Goal: Transaction & Acquisition: Purchase product/service

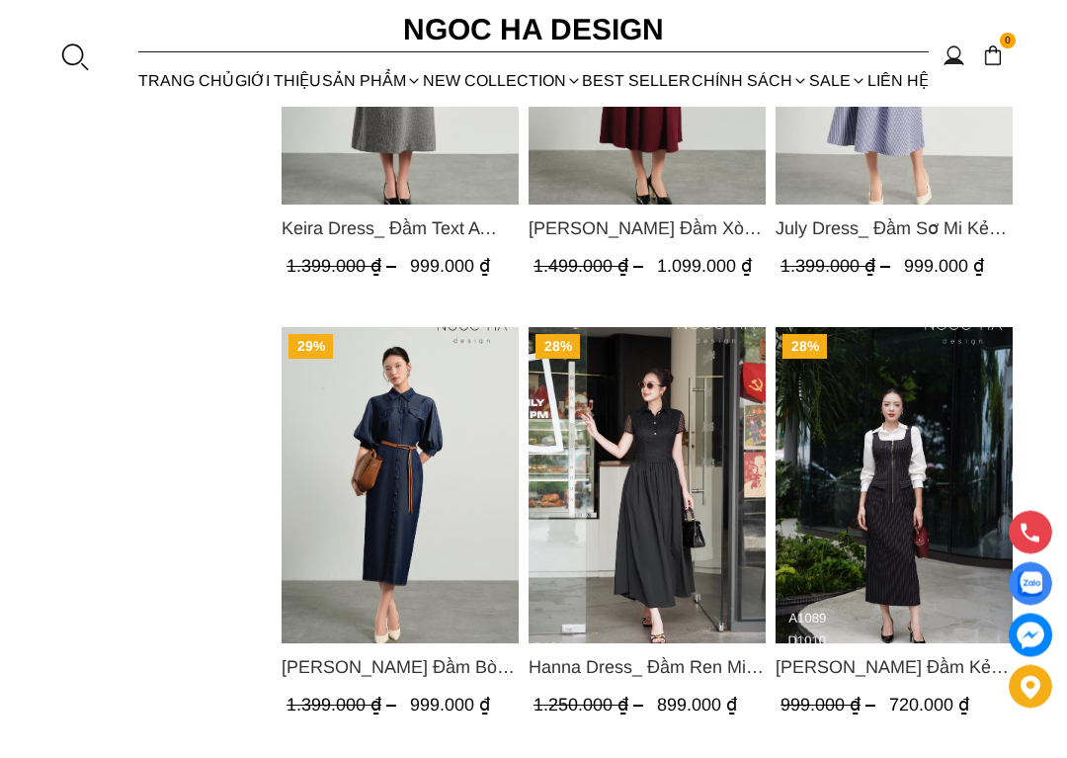
scroll to position [1883, 0]
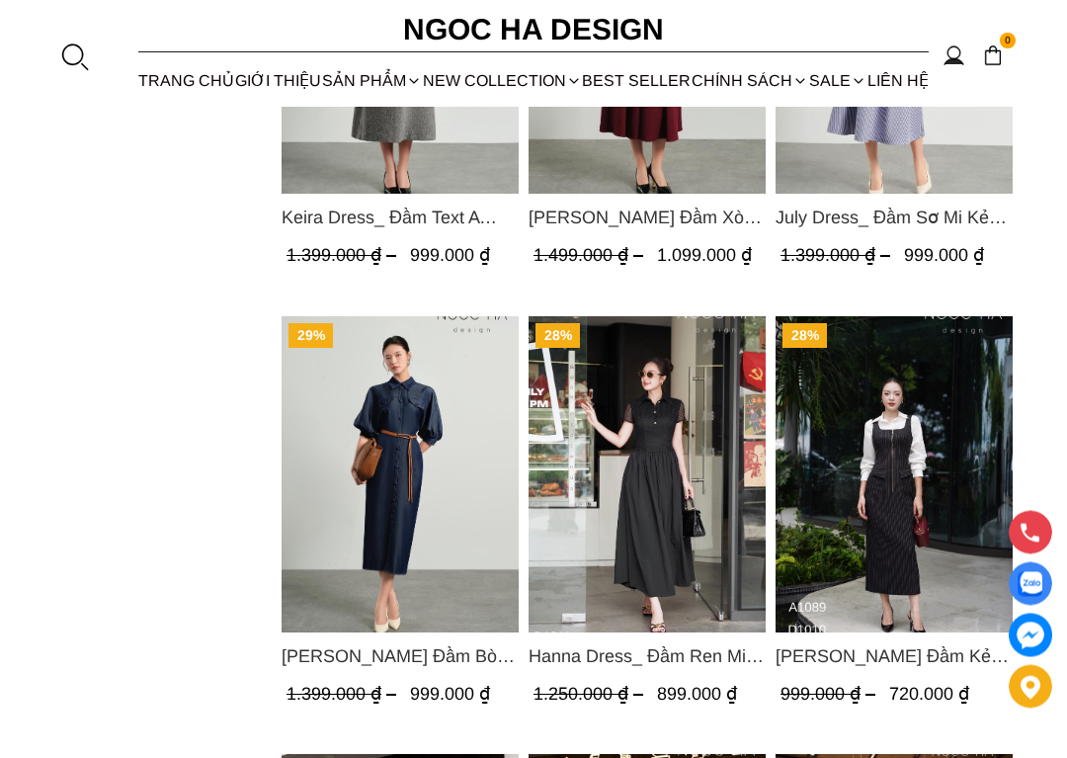
click at [696, 582] on img "Product image - Hanna Dress_ Đầm Ren Mix Vải Thô Màu Đen D1011" at bounding box center [646, 475] width 237 height 316
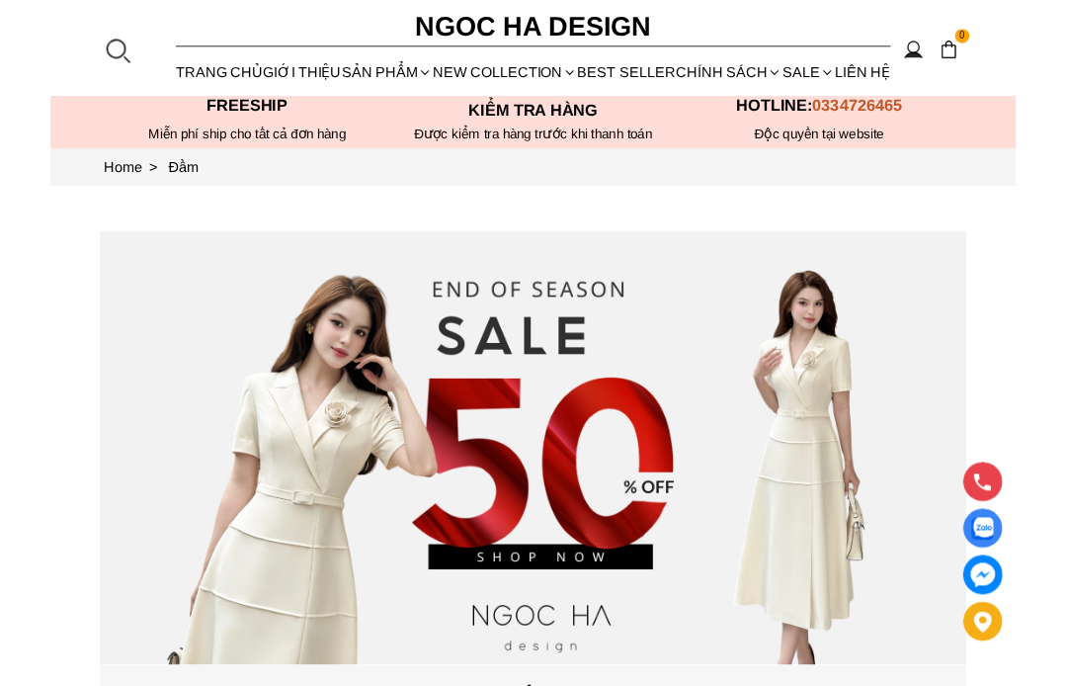
scroll to position [0, 0]
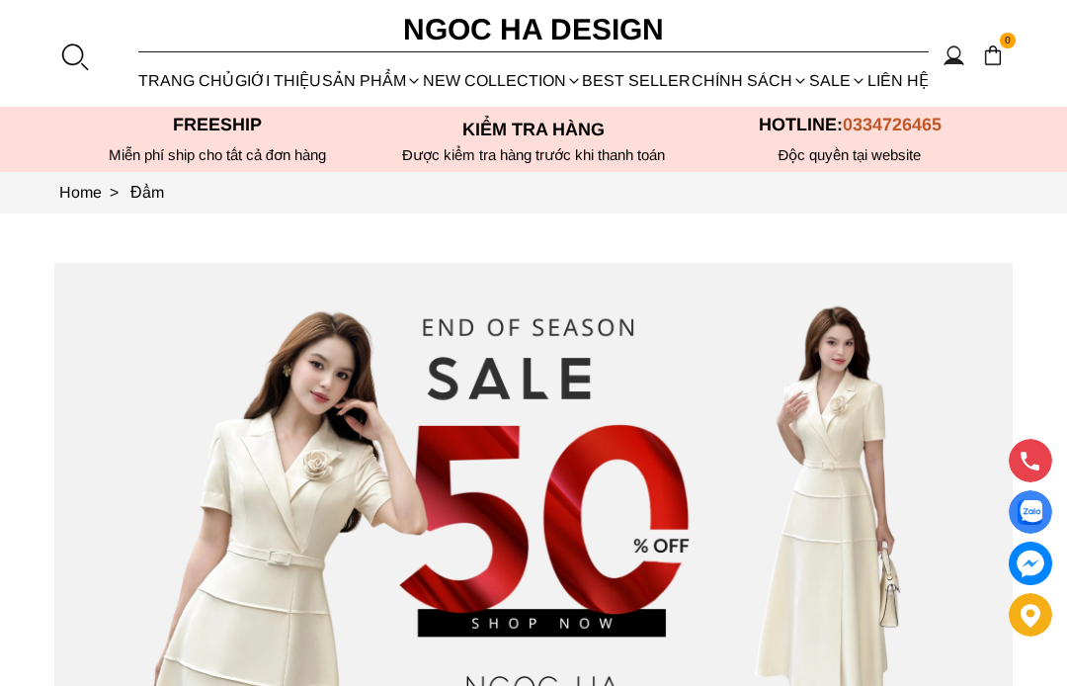
click at [0, 0] on link "Đầm Maxi" at bounding box center [0, 0] width 0 height 0
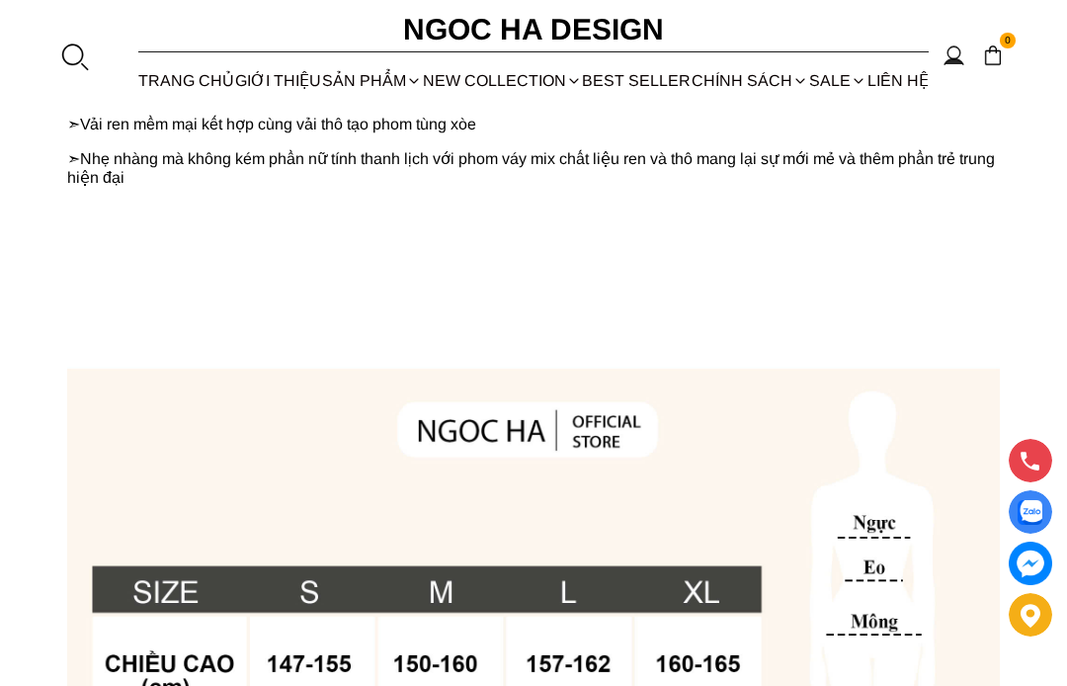
scroll to position [936, 0]
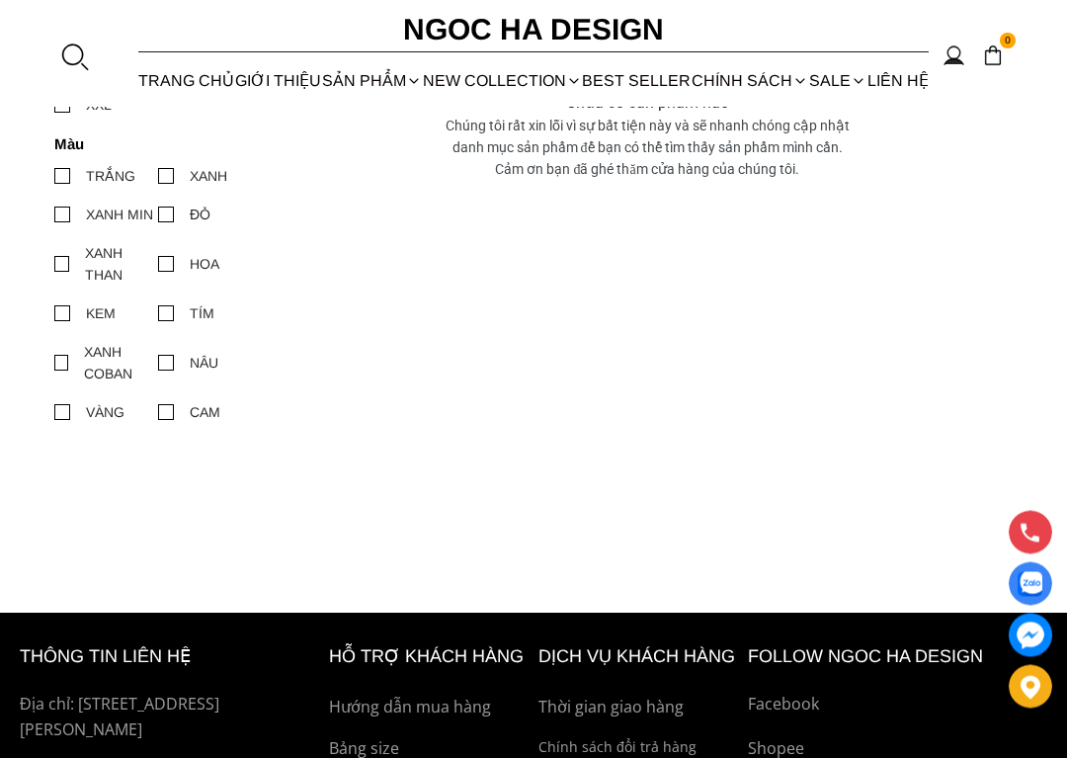
scroll to position [496, 0]
click at [399, 76] on div "SẢN PHẨM" at bounding box center [372, 80] width 101 height 52
click at [0, 0] on link "Đầm xoè" at bounding box center [0, 0] width 0 height 0
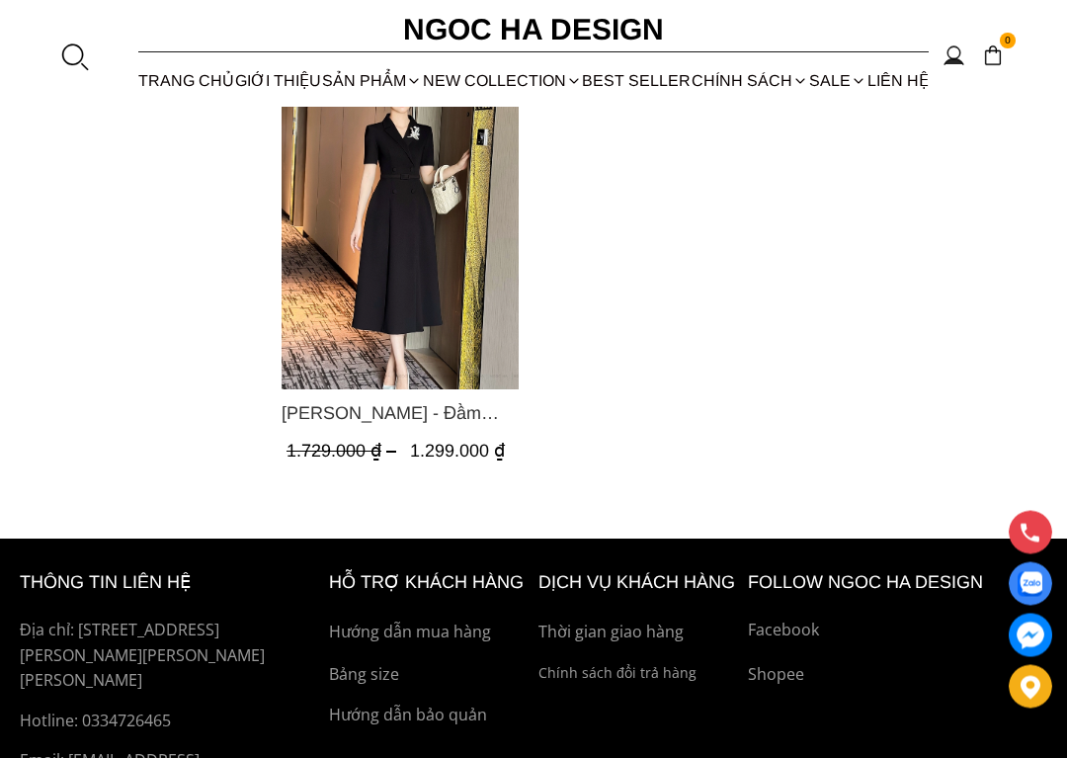
scroll to position [1242, 0]
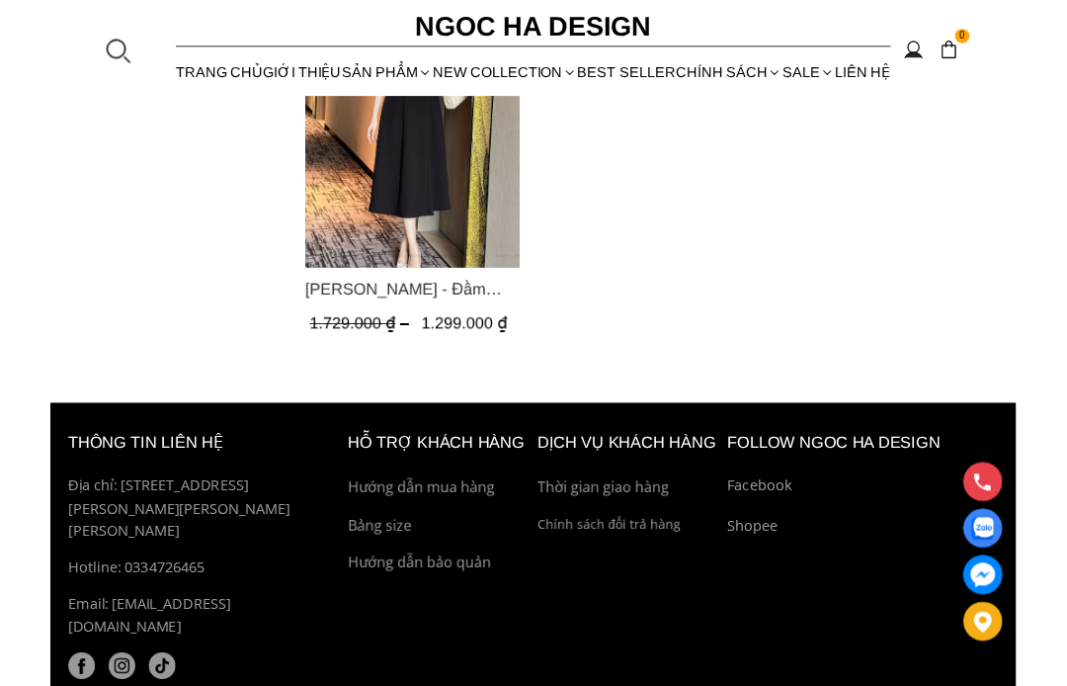
scroll to position [1330, 0]
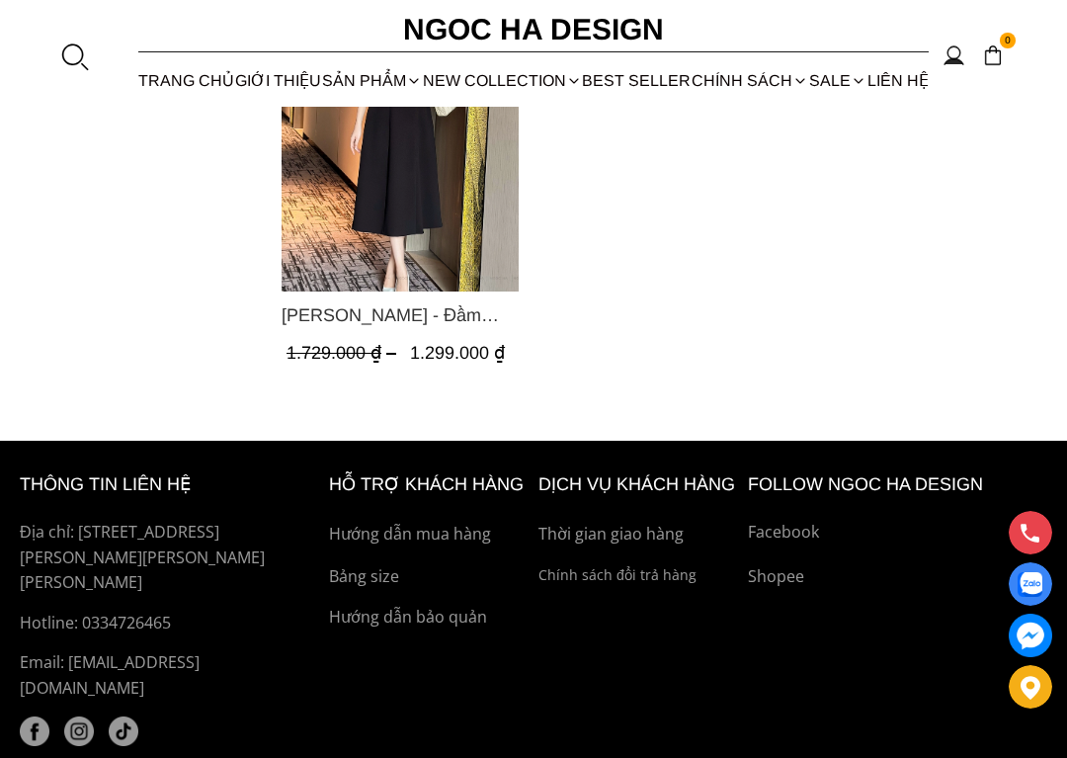
click at [407, 291] on img "Product image - Irene Dress - Đầm Vest Dáng Xòe Kèm Đai D713" at bounding box center [400, 133] width 237 height 316
click at [379, 291] on img "Product image - Irene Dress - Đầm Vest Dáng Xòe Kèm Đai D713" at bounding box center [400, 133] width 237 height 316
click at [400, 291] on img "Product image - Irene Dress - Đầm Vest Dáng Xòe Kèm Đai D713" at bounding box center [400, 133] width 237 height 316
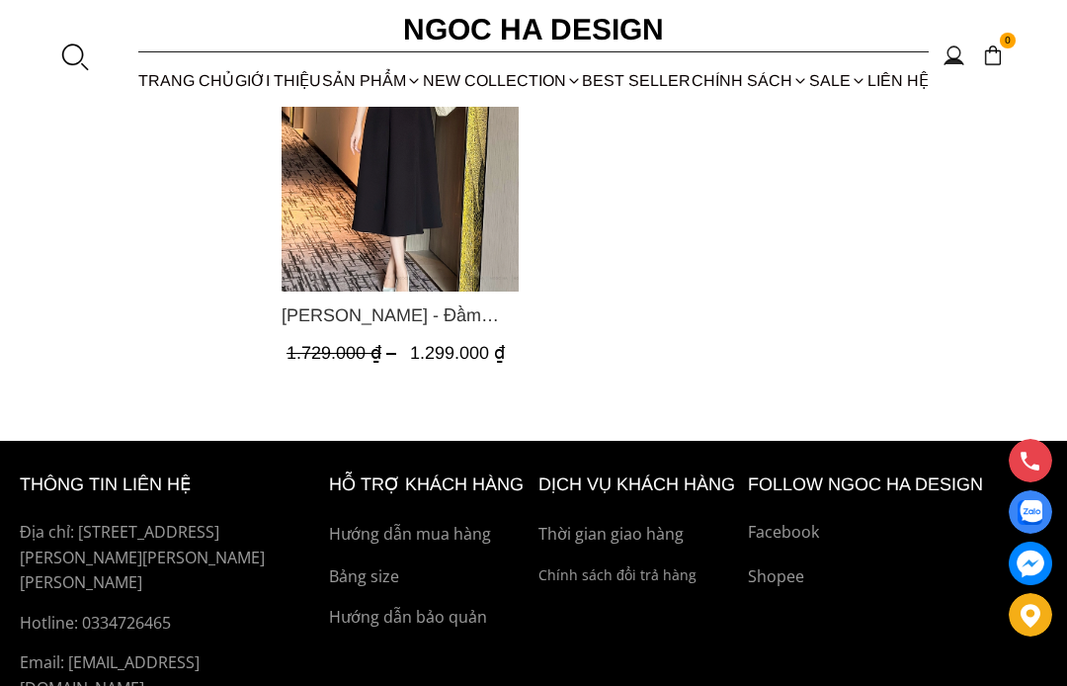
click at [445, 329] on span "[PERSON_NAME] - Đầm Vest [PERSON_NAME] Xòe [PERSON_NAME] Đai D713" at bounding box center [400, 315] width 237 height 28
click at [466, 329] on span "[PERSON_NAME] - Đầm Vest [PERSON_NAME] Xòe [PERSON_NAME] Đai D713" at bounding box center [400, 315] width 237 height 28
click at [418, 291] on img "Product image - Irene Dress - Đầm Vest Dáng Xòe Kèm Đai D713" at bounding box center [400, 133] width 237 height 316
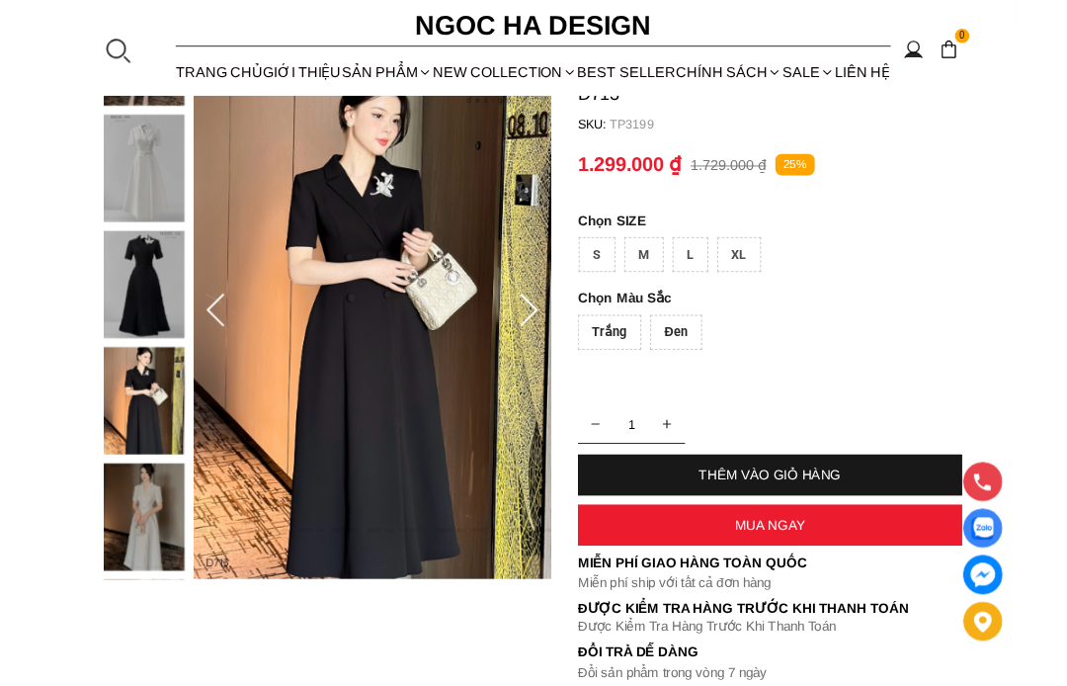
scroll to position [167, 0]
